Goal: Task Accomplishment & Management: Manage account settings

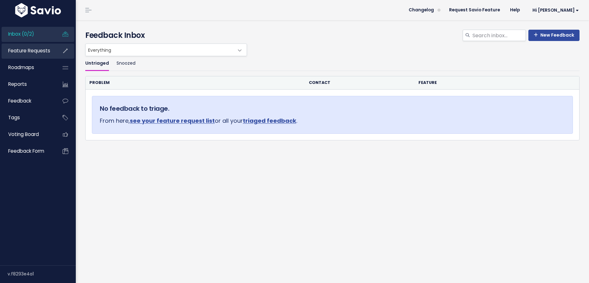
click at [40, 51] on span "Feature Requests" at bounding box center [29, 50] width 42 height 7
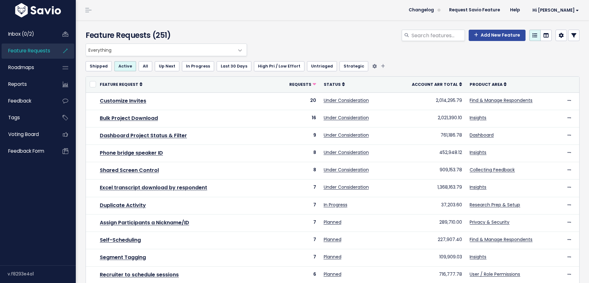
click at [309, 65] on link "Untriaged" at bounding box center [322, 66] width 30 height 10
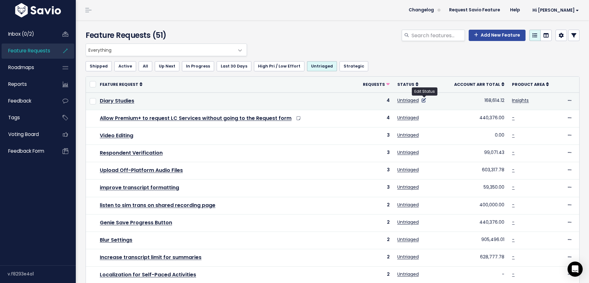
click at [426, 101] on icon at bounding box center [424, 100] width 4 height 4
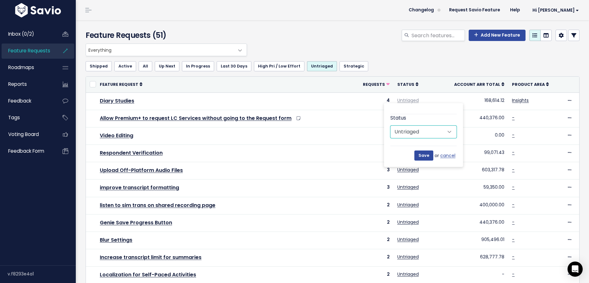
click at [430, 127] on select "Untriaged Under Consideration Planned In Progress Done Closed Won't do Not Plan…" at bounding box center [423, 132] width 66 height 13
click at [31, 97] on link "Feedback" at bounding box center [27, 101] width 51 height 15
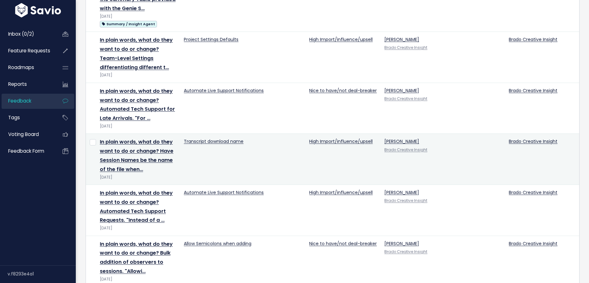
scroll to position [927, 0]
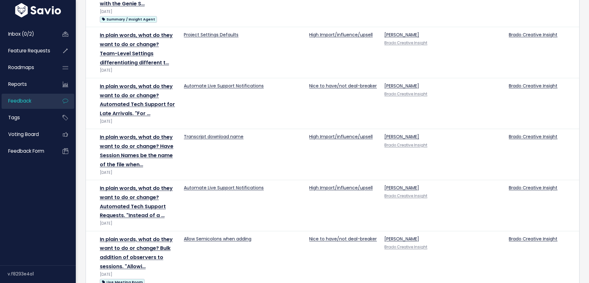
click at [36, 26] on div "Inbox (0/2) Feature Requests Roadmaps Reports" at bounding box center [38, 92] width 76 height 147
click at [36, 35] on link "Inbox (0/2)" at bounding box center [27, 34] width 51 height 15
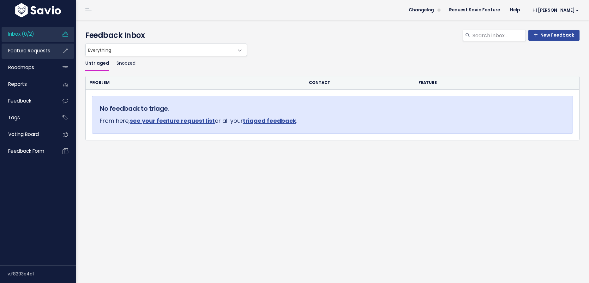
click at [31, 54] on span "Feature Requests" at bounding box center [29, 50] width 42 height 7
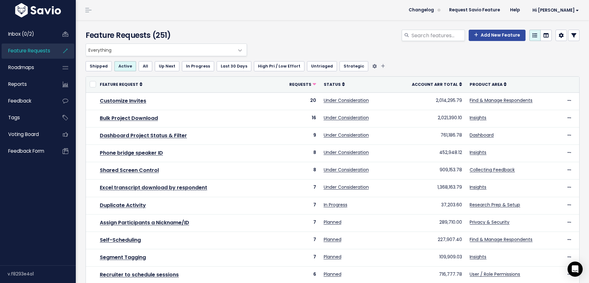
click at [323, 69] on link "Untriaged" at bounding box center [322, 66] width 30 height 10
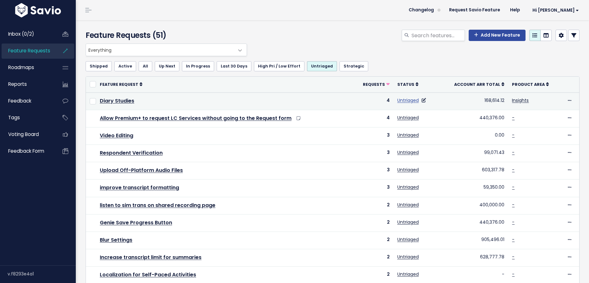
click at [414, 102] on link "Untriaged" at bounding box center [407, 100] width 21 height 6
click at [424, 101] on icon at bounding box center [424, 100] width 4 height 4
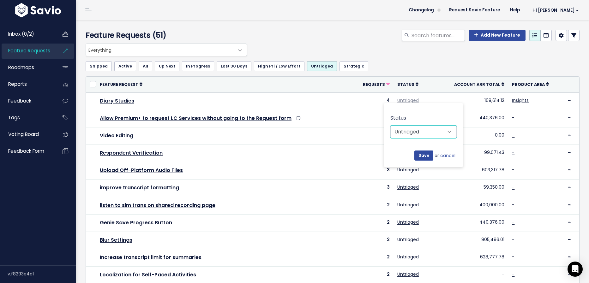
click at [431, 128] on select "Untriaged Under Consideration Planned In Progress Done Closed Won't do Not Plan…" at bounding box center [423, 132] width 66 height 13
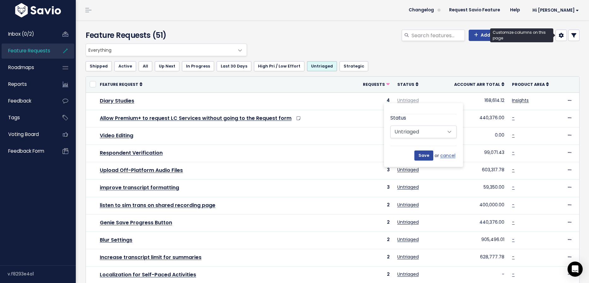
click at [564, 37] on link at bounding box center [560, 35] width 11 height 11
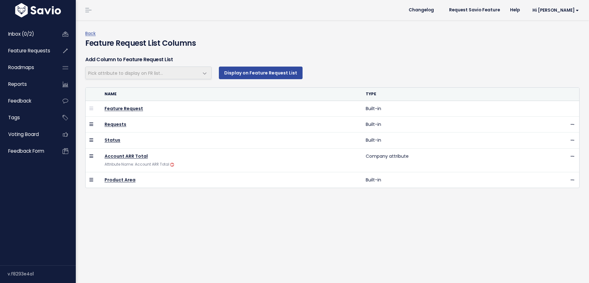
select select
click at [90, 33] on link "Back" at bounding box center [90, 33] width 10 height 6
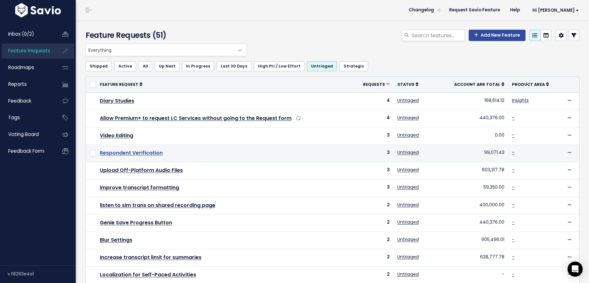
click at [139, 153] on link "Respondent Verification" at bounding box center [131, 152] width 63 height 7
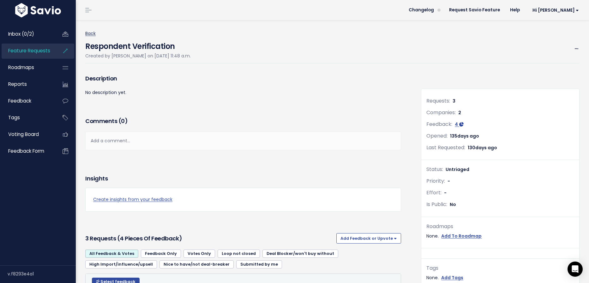
click at [95, 33] on link "Back" at bounding box center [90, 33] width 10 height 6
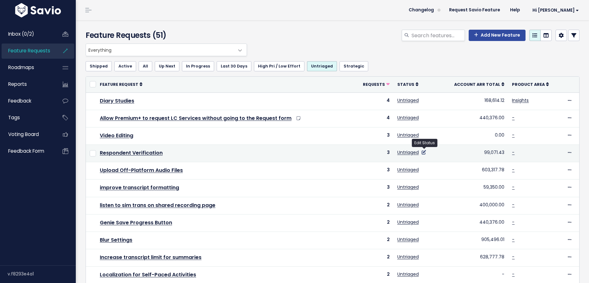
click at [426, 152] on icon at bounding box center [424, 152] width 4 height 4
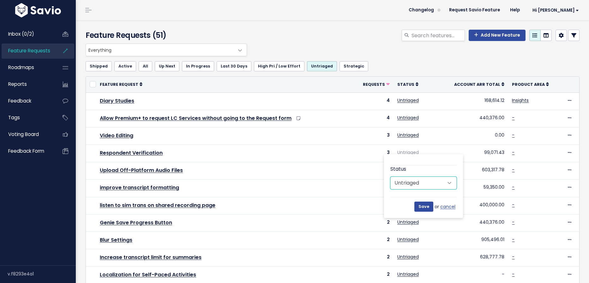
click at [446, 184] on select "Untriaged Under Consideration Planned In Progress Done Closed Won't do Not Plan…" at bounding box center [423, 183] width 66 height 13
select select "UNDER_CONSIDERATION"
click at [390, 177] on select "Untriaged Under Consideration Planned In Progress Done Closed Won't do Not Plan…" at bounding box center [423, 183] width 66 height 13
click at [430, 204] on input "Save" at bounding box center [423, 207] width 19 height 10
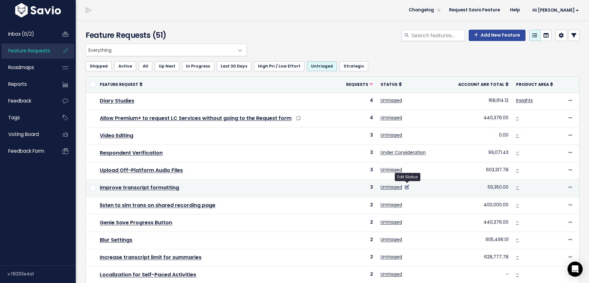
click at [407, 186] on icon at bounding box center [407, 187] width 4 height 4
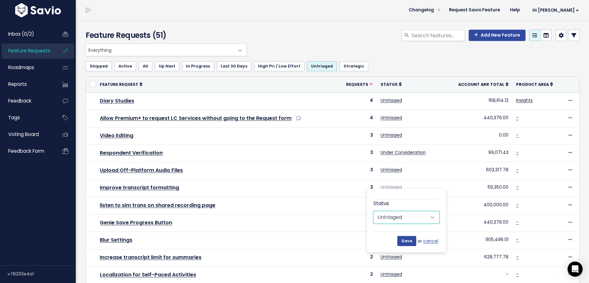
click at [399, 216] on select "Untriaged Under Consideration Planned In Progress Done Closed Won't do Not Plan…" at bounding box center [406, 217] width 66 height 13
select select "UNDER_CONSIDERATION"
click at [373, 211] on select "Untriaged Under Consideration Planned In Progress Done Closed Won't do Not Plan…" at bounding box center [406, 217] width 66 height 13
click at [406, 241] on input "Save" at bounding box center [406, 241] width 19 height 10
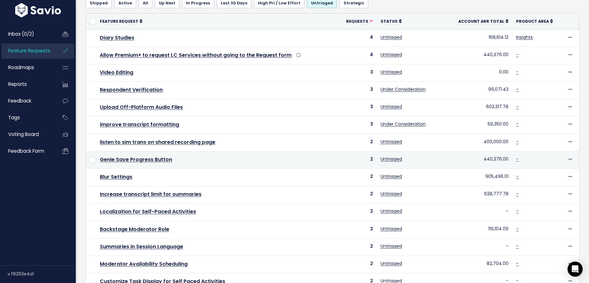
scroll to position [78, 0]
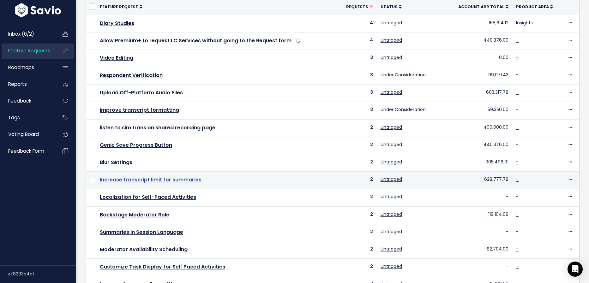
click at [178, 177] on link "Increase transcript limit for summaries" at bounding box center [151, 179] width 102 height 7
